Goal: Transaction & Acquisition: Purchase product/service

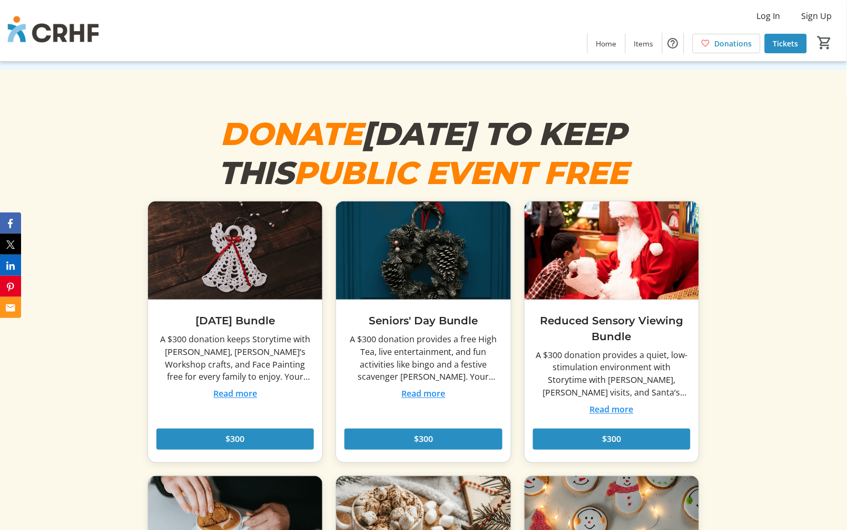
scroll to position [3922, 0]
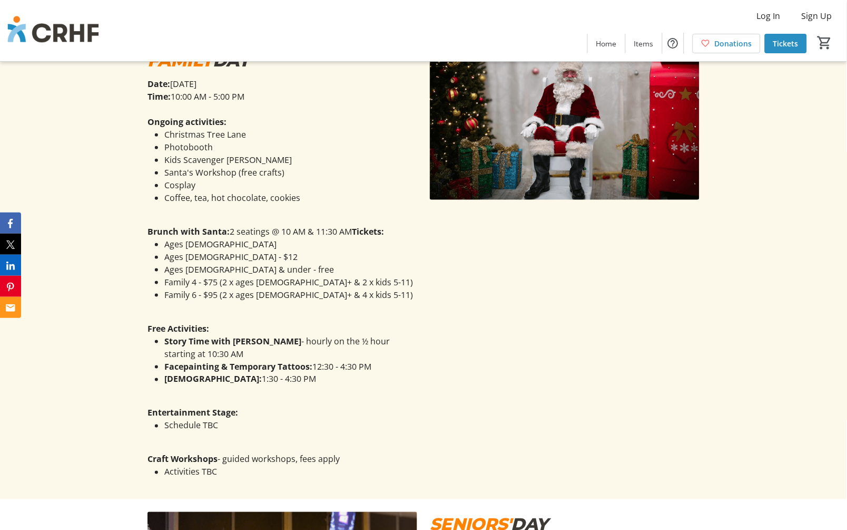
scroll to position [1112, 0]
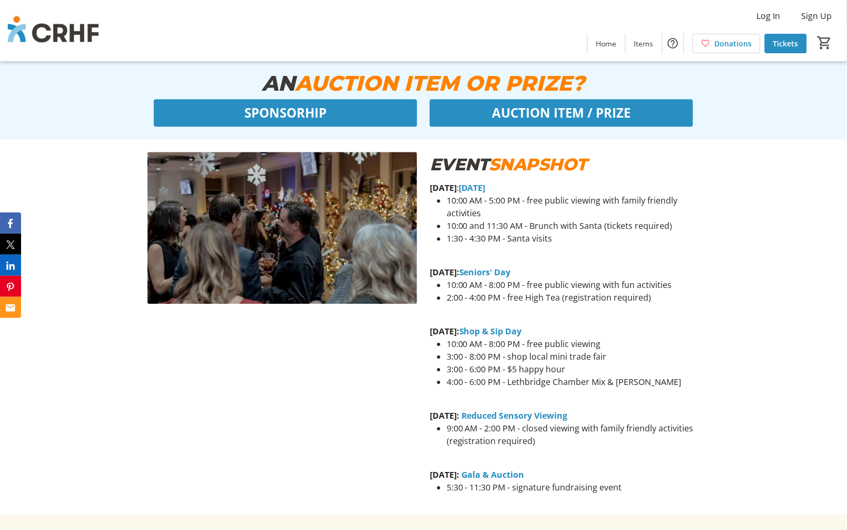
scroll to position [527, 0]
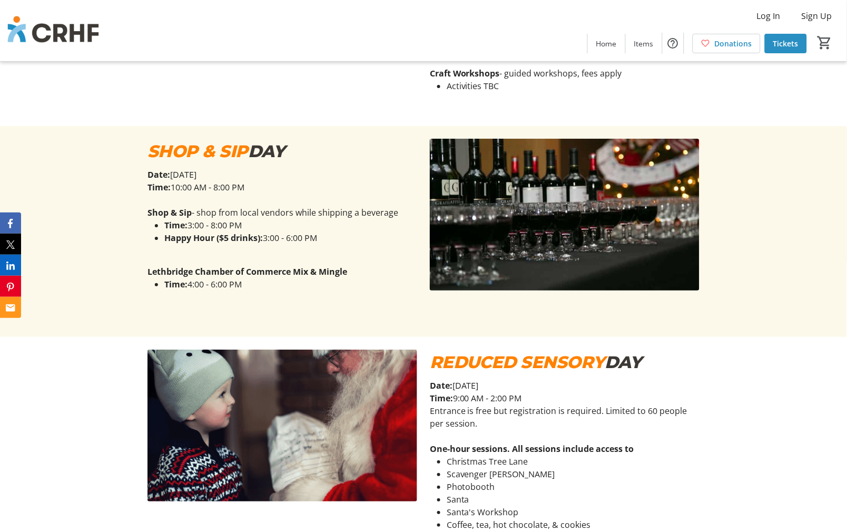
scroll to position [1815, 0]
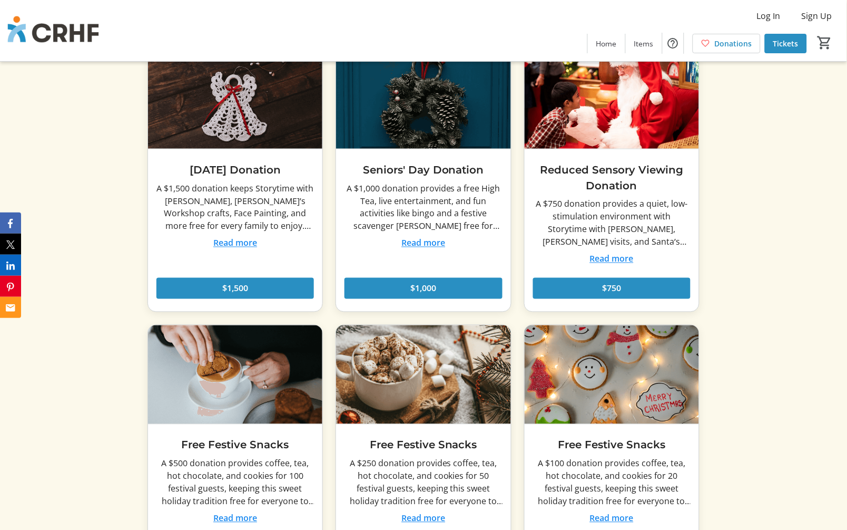
scroll to position [4098, 0]
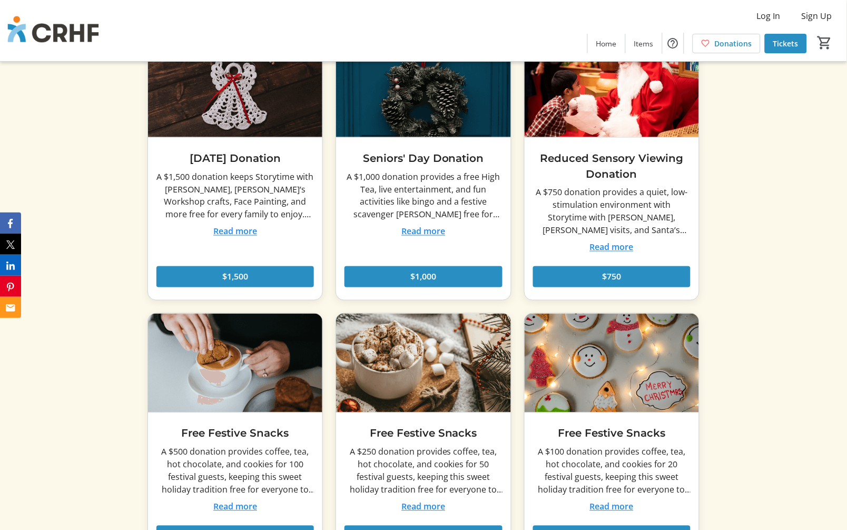
click at [232, 500] on button "Read more" at bounding box center [235, 506] width 44 height 13
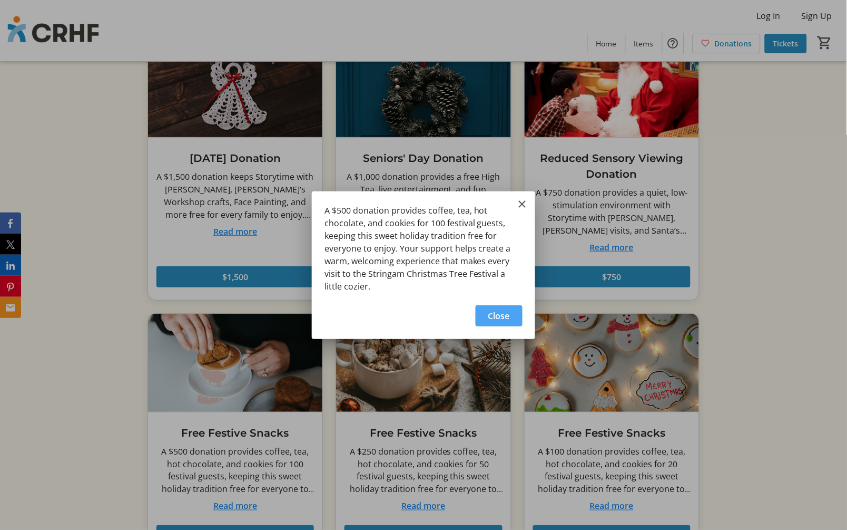
click at [497, 314] on span "Close" at bounding box center [499, 315] width 22 height 13
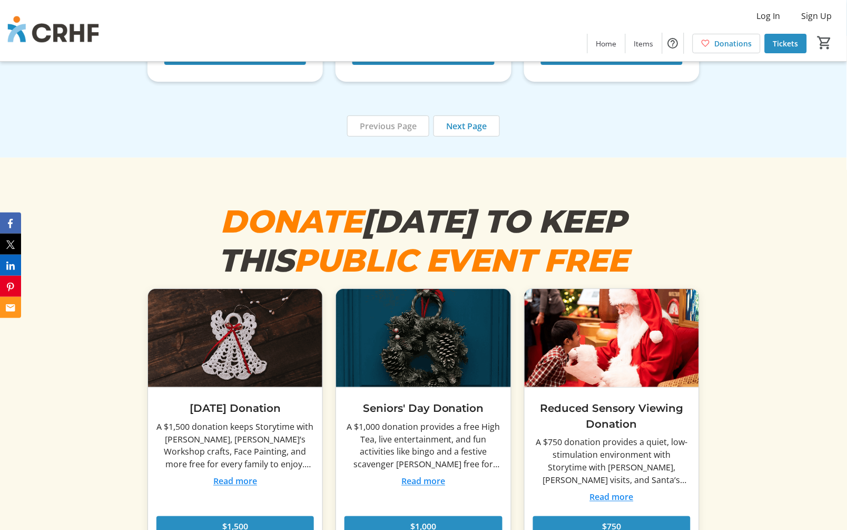
scroll to position [3864, 0]
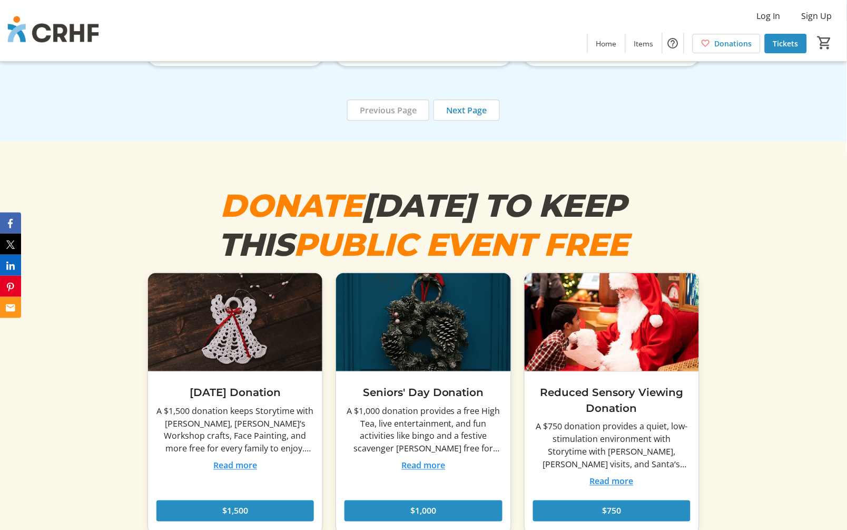
click at [234, 459] on button "Read more" at bounding box center [235, 465] width 44 height 13
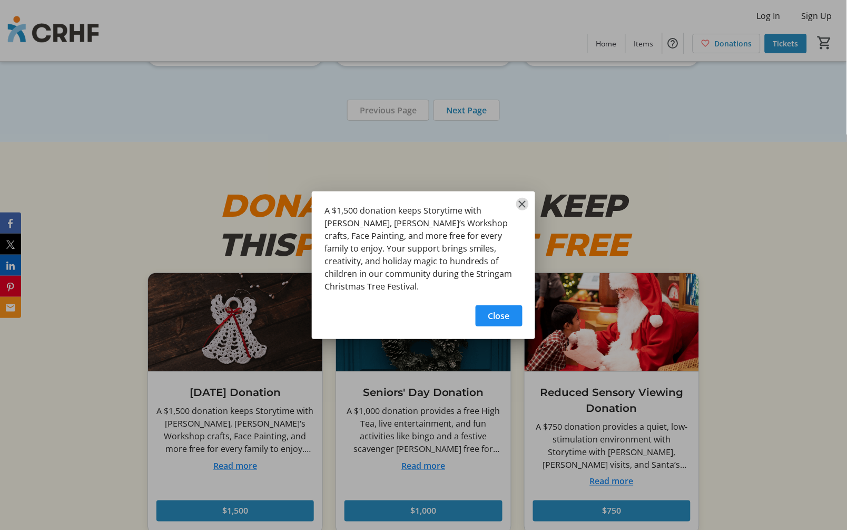
click at [527, 208] on mat-icon "Close" at bounding box center [522, 204] width 13 height 13
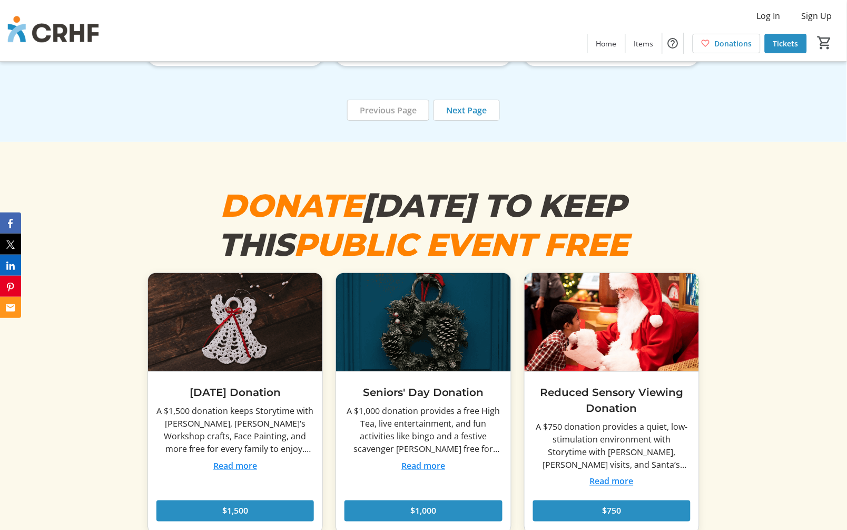
scroll to position [3864, 0]
click at [422, 459] on button "Read more" at bounding box center [423, 465] width 44 height 13
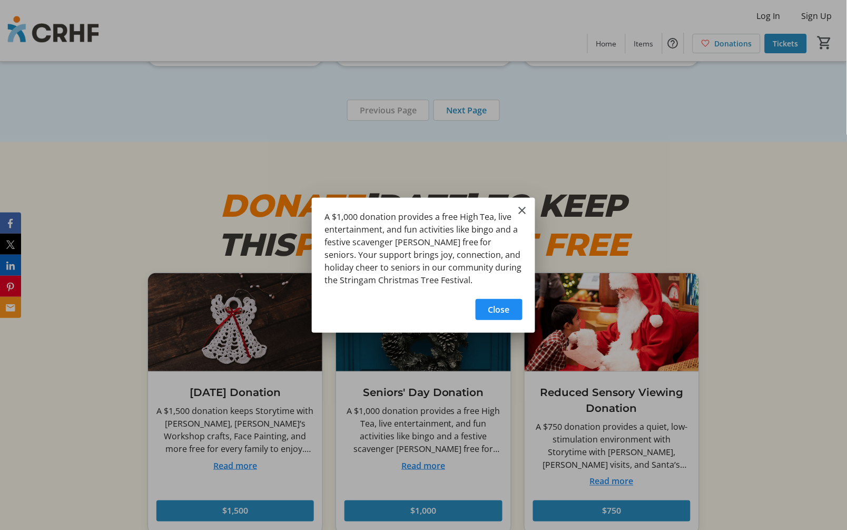
scroll to position [0, 0]
click at [522, 206] on mat-icon "Close" at bounding box center [522, 210] width 13 height 13
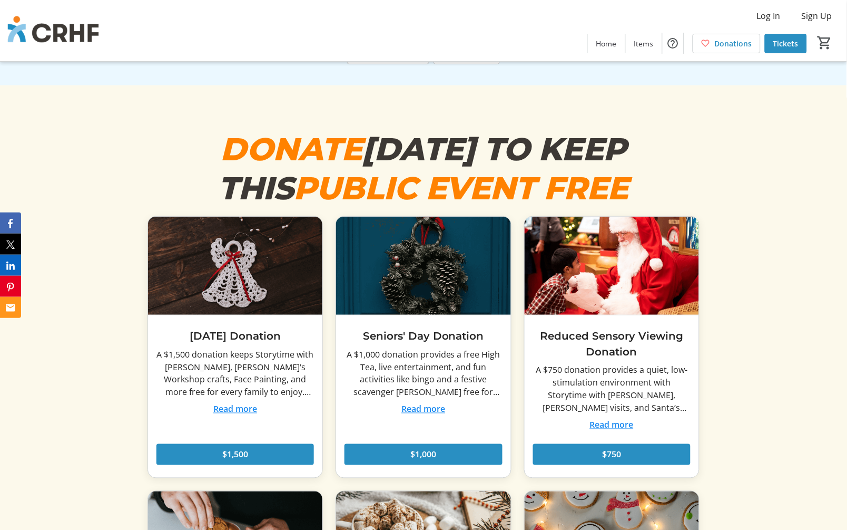
scroll to position [4156, 0]
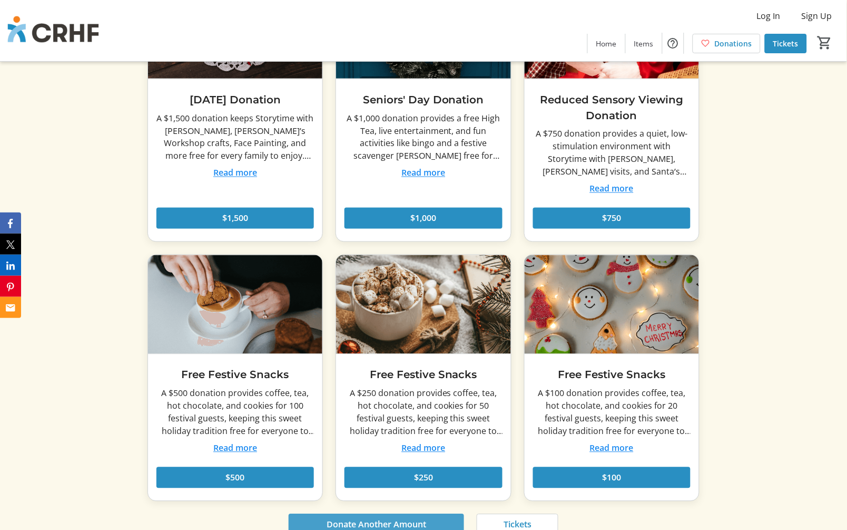
click at [370, 518] on span "Donate Another Amount" at bounding box center [377, 524] width 100 height 13
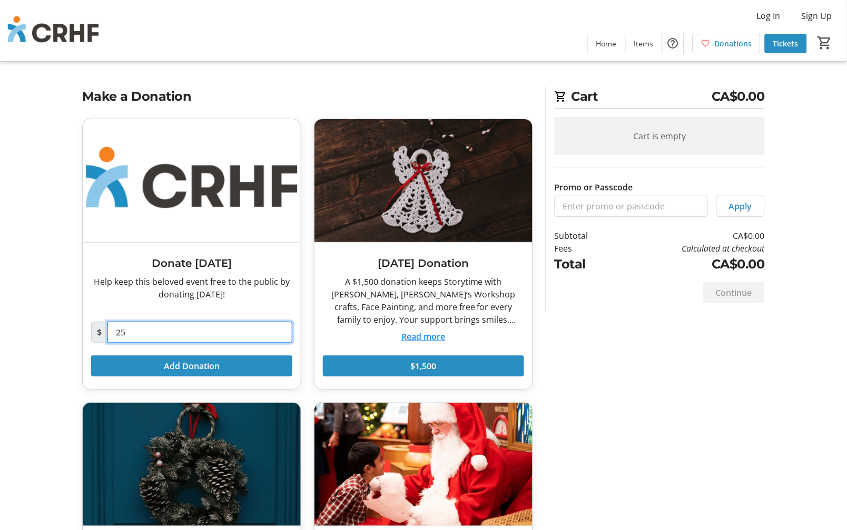
click at [186, 338] on input "25" at bounding box center [199, 331] width 185 height 21
click at [316, 92] on h2 "Make a Donation" at bounding box center [307, 96] width 451 height 19
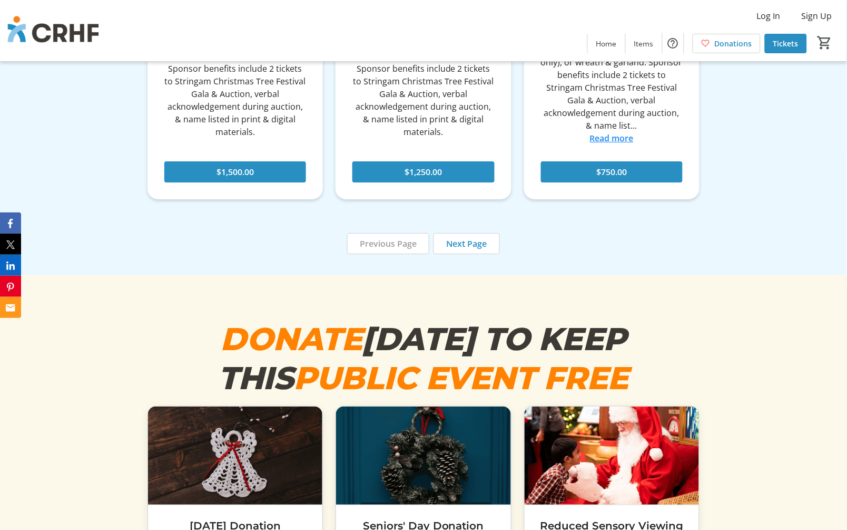
scroll to position [3571, 0]
